Goal: Ask a question

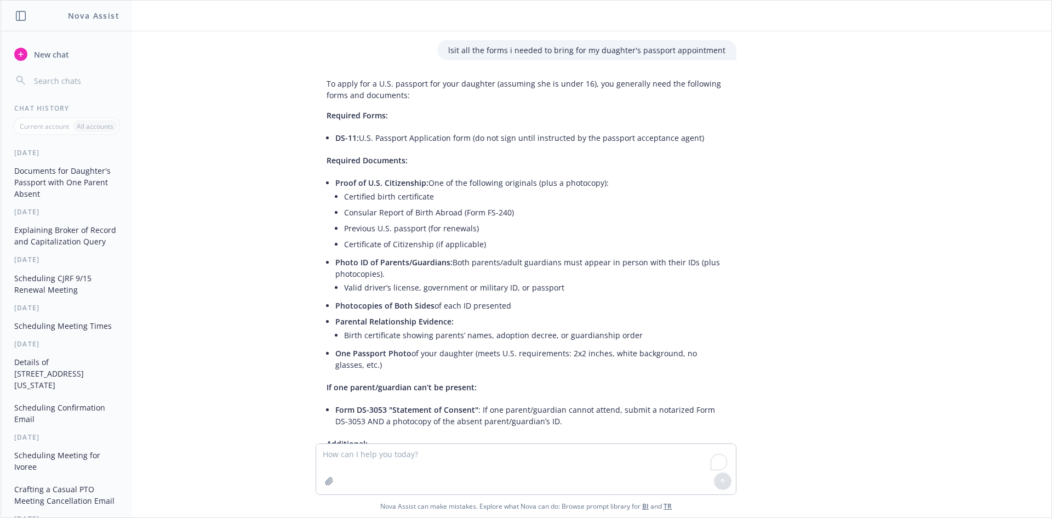
scroll to position [2064, 0]
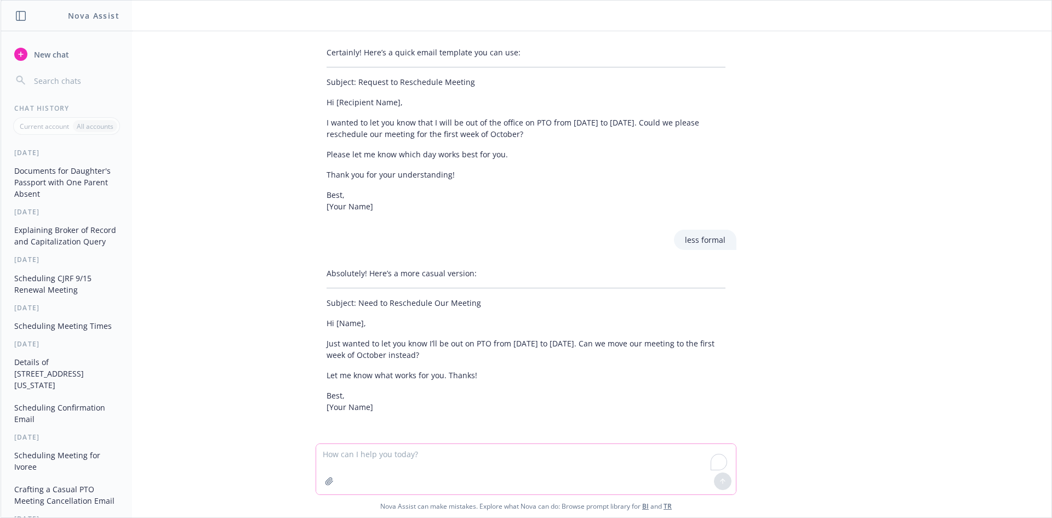
click at [461, 452] on textarea "To enrich screen reader interactions, please activate Accessibility in Grammarl…" at bounding box center [526, 469] width 420 height 50
click at [329, 447] on textarea "my child first name and middle name in his boarding has put together" at bounding box center [526, 469] width 420 height 52
click at [602, 460] on textarea "my lap child first name and middle name in his boarding has put together" at bounding box center [526, 469] width 420 height 52
click at [549, 452] on textarea "my lap child first name and middle name in his boarding has put together" at bounding box center [526, 469] width 420 height 52
click at [537, 454] on textarea "my lap child first name and middle name in his boarding has put together" at bounding box center [526, 469] width 420 height 52
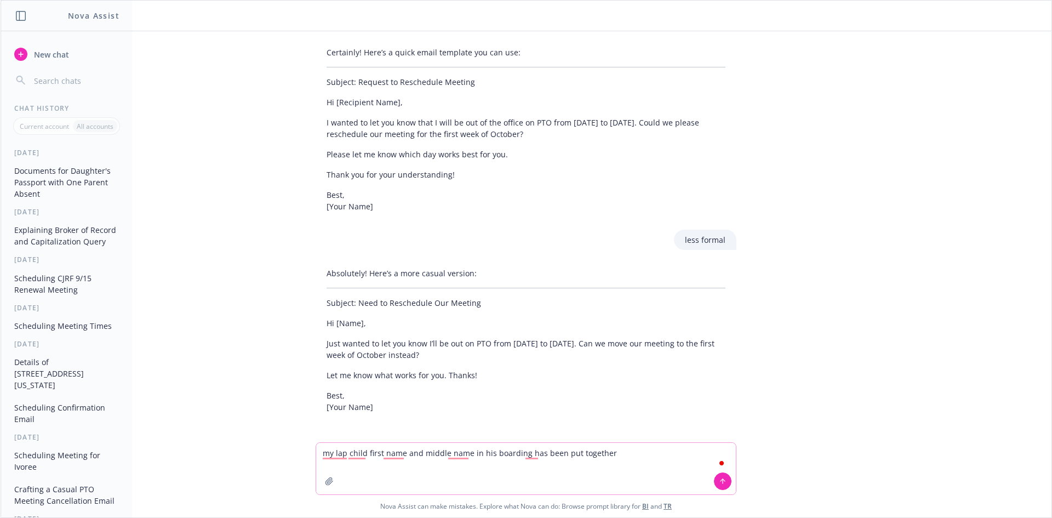
click at [626, 455] on textarea "my lap child first name and middle name in his boarding has been put together" at bounding box center [526, 469] width 420 height 52
type textarea "my lap child first name and middle name in his boarding has been put together i…"
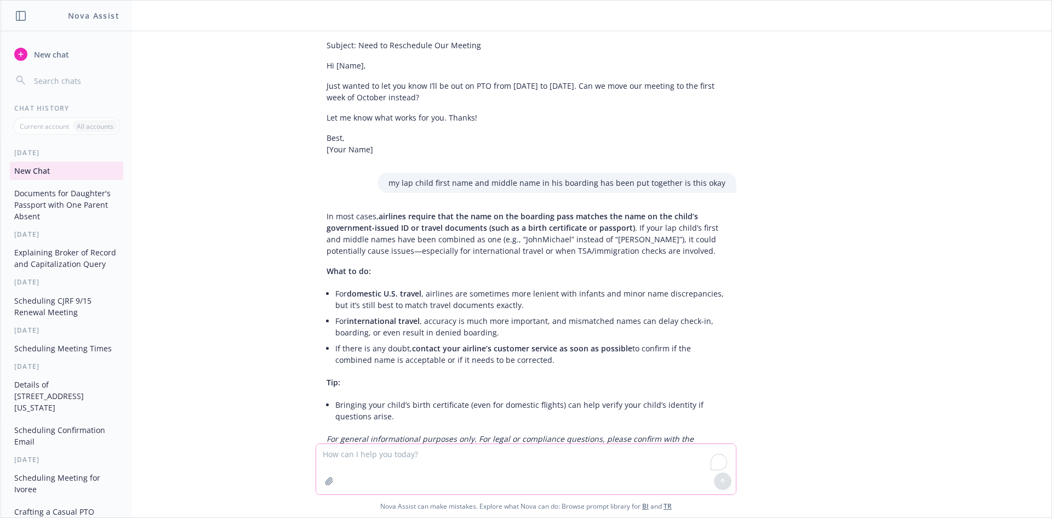
scroll to position [2365, 0]
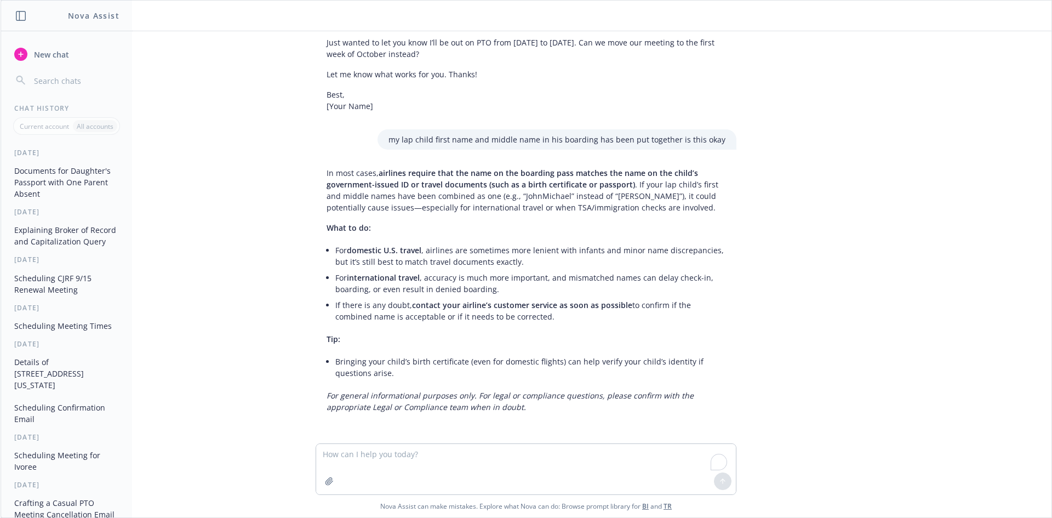
drag, startPoint x: 936, startPoint y: 288, endPoint x: 930, endPoint y: 285, distance: 7.1
click at [933, 287] on div "lsit all the forms i needed to bring for my duaghter's passport appointment To …" at bounding box center [526, 237] width 1051 height 412
click at [863, 296] on div "lsit all the forms i needed to bring for my duaghter's passport appointment To …" at bounding box center [526, 237] width 1051 height 412
